Goal: Information Seeking & Learning: Check status

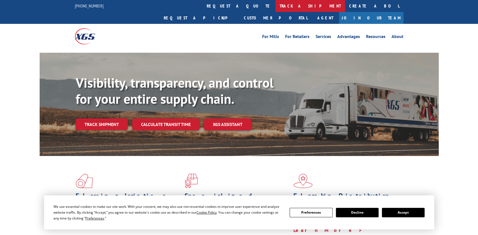
click at [275, 8] on link "track a shipment" at bounding box center [310, 6] width 70 height 12
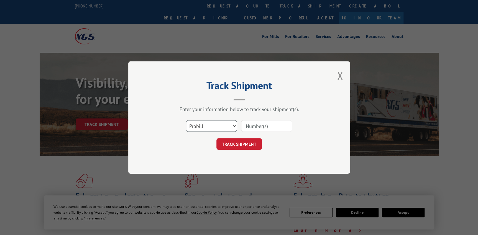
click at [230, 131] on select "Select category... Probill BOL PO" at bounding box center [211, 126] width 51 height 12
select select "po"
click at [186, 120] on select "Select category... Probill BOL PO" at bounding box center [211, 126] width 51 height 12
click at [255, 125] on input at bounding box center [266, 126] width 51 height 12
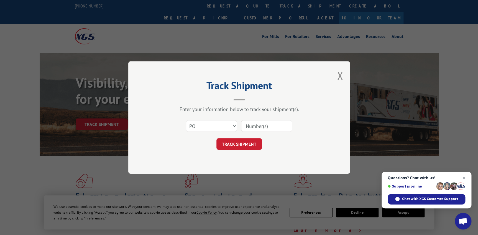
paste input "87532359"
drag, startPoint x: 254, startPoint y: 124, endPoint x: 135, endPoint y: 102, distance: 121.0
click at [149, 106] on div "Track Shipment Enter your information below to track your shipment(s). Select c…" at bounding box center [239, 117] width 222 height 112
type input "87532359"
click button "TRACK SHIPMENT" at bounding box center [238, 144] width 45 height 12
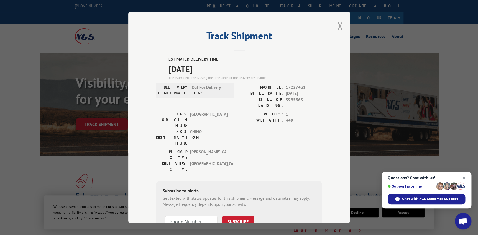
click at [341, 25] on button "Close modal" at bounding box center [340, 26] width 6 height 15
